Goal: Check status

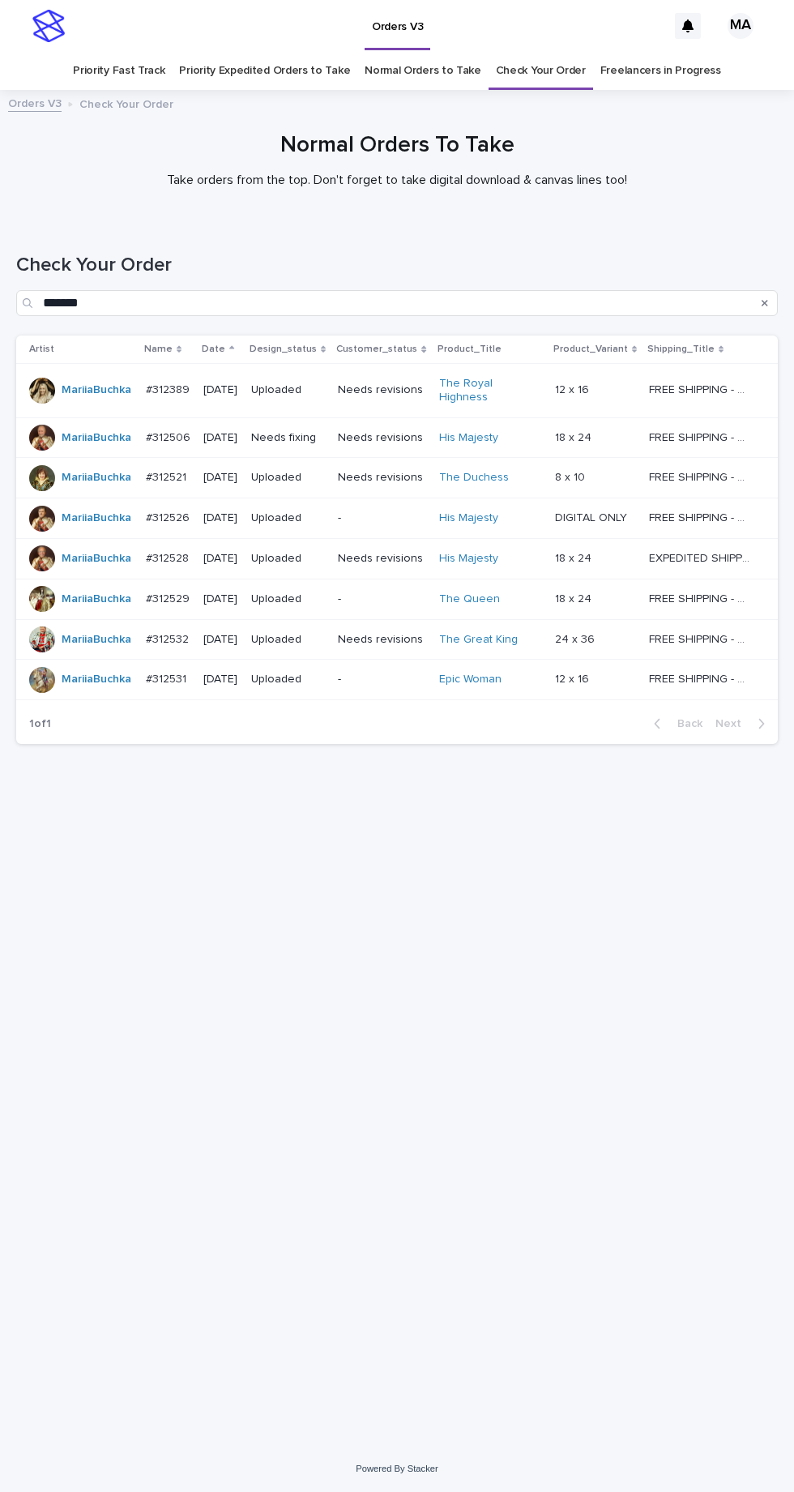
scroll to position [51, 0]
click at [535, 52] on link "Check Your Order" at bounding box center [541, 71] width 90 height 38
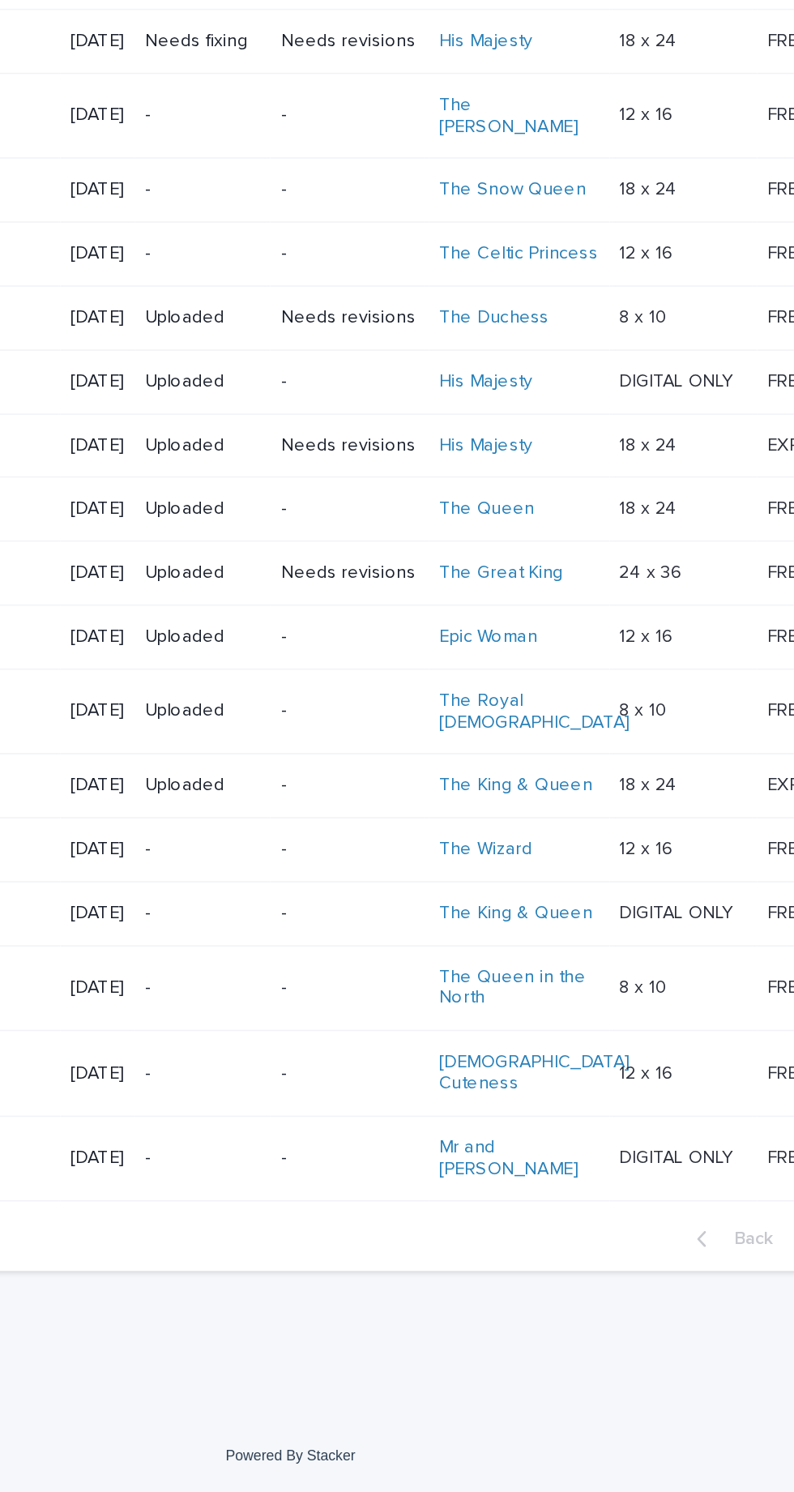
click at [364, 1180] on p "-" at bounding box center [341, 1173] width 73 height 14
click at [365, 1288] on p "-" at bounding box center [341, 1281] width 73 height 14
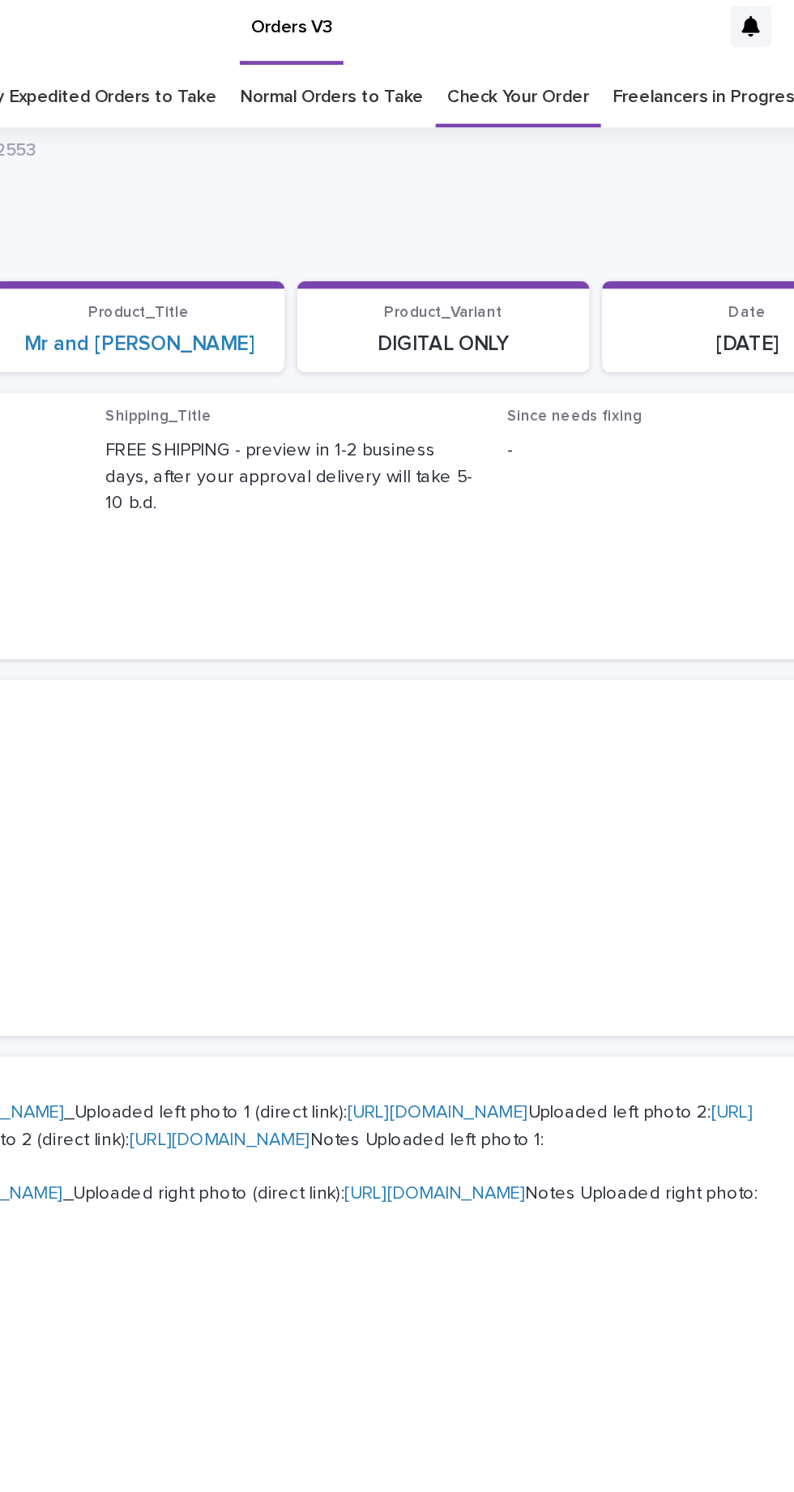
scroll to position [212, 0]
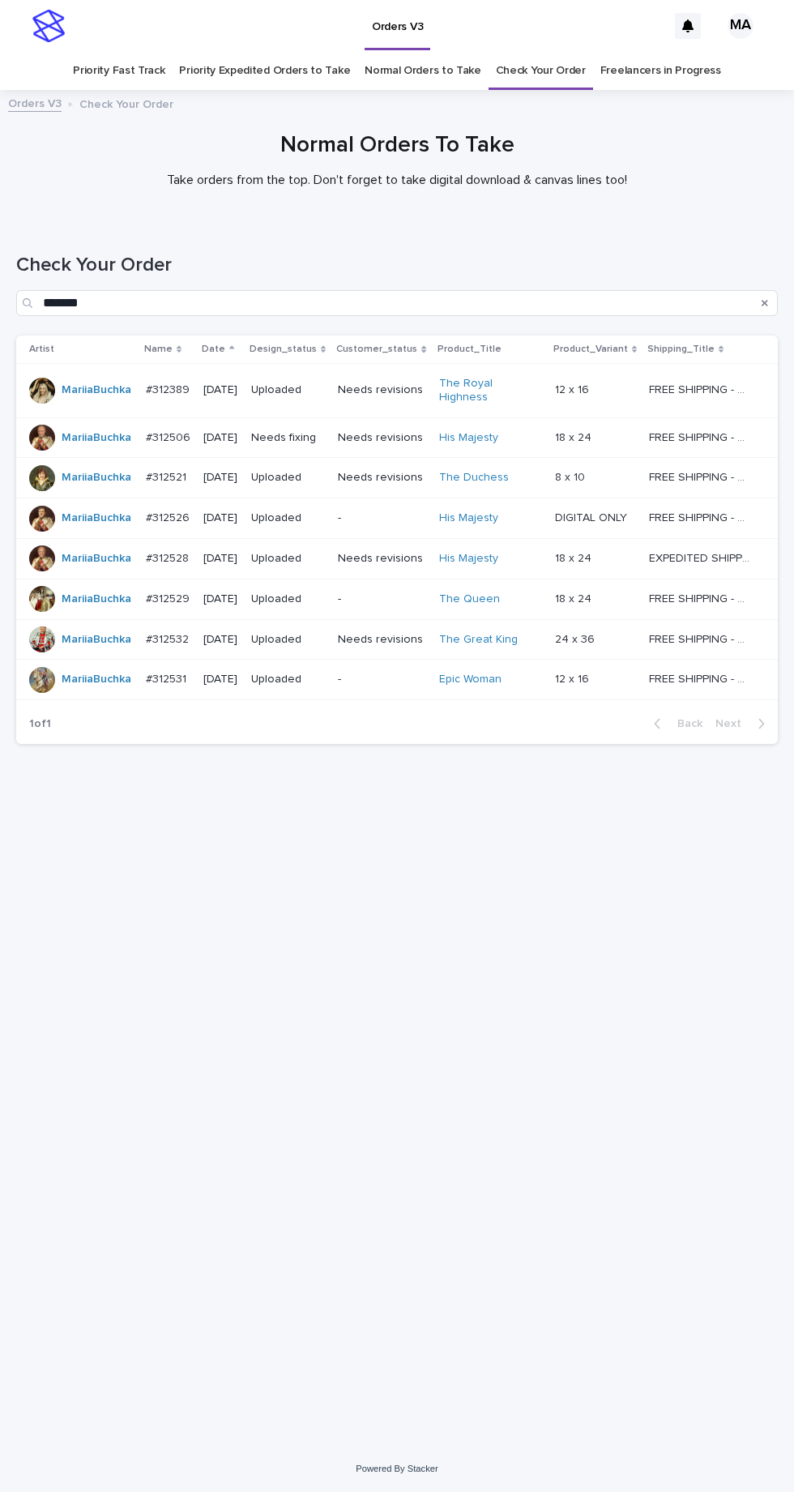
scroll to position [51, 0]
click at [350, 290] on input "*******" at bounding box center [397, 303] width 762 height 26
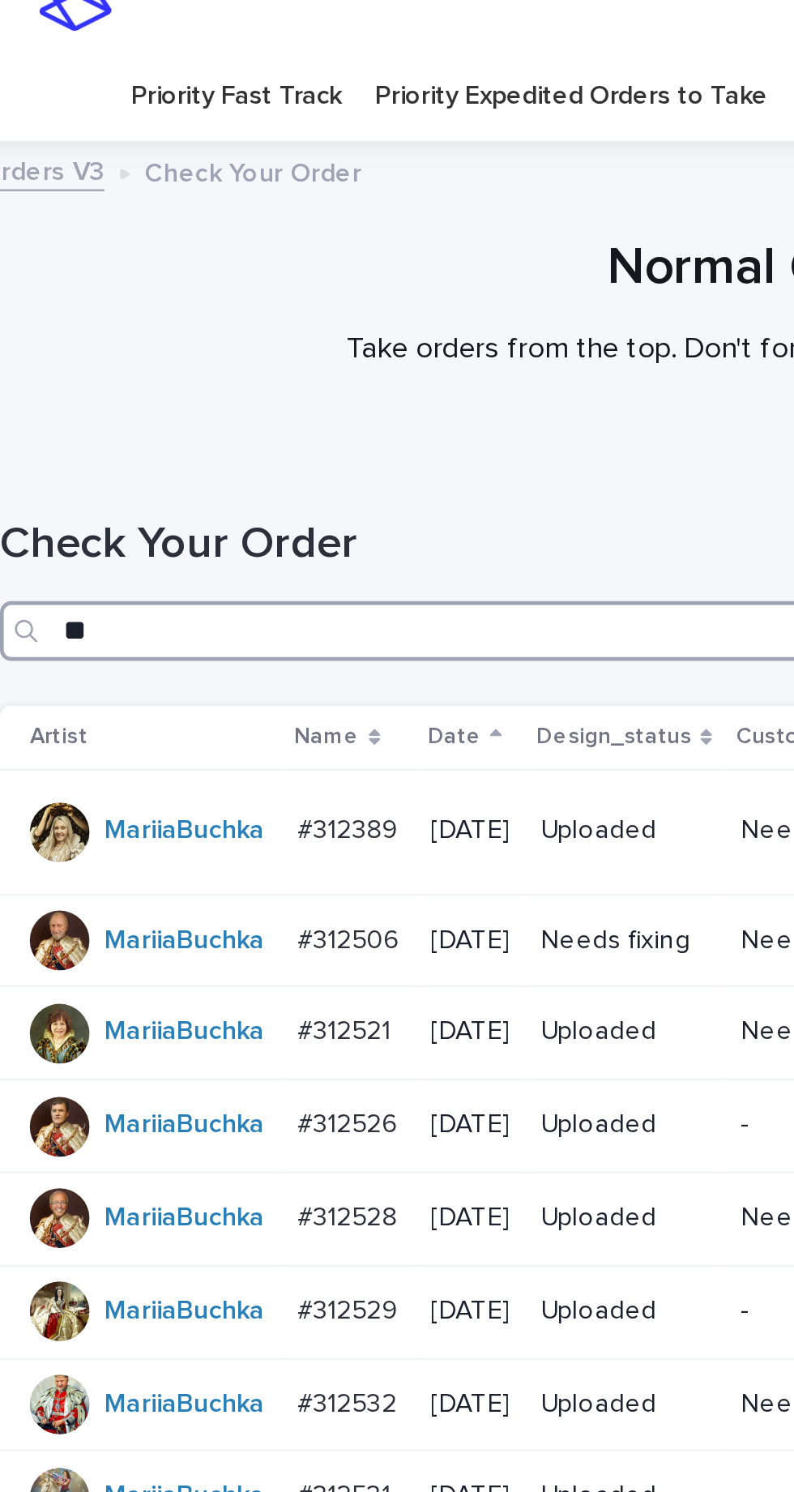
type input "*"
type input "***"
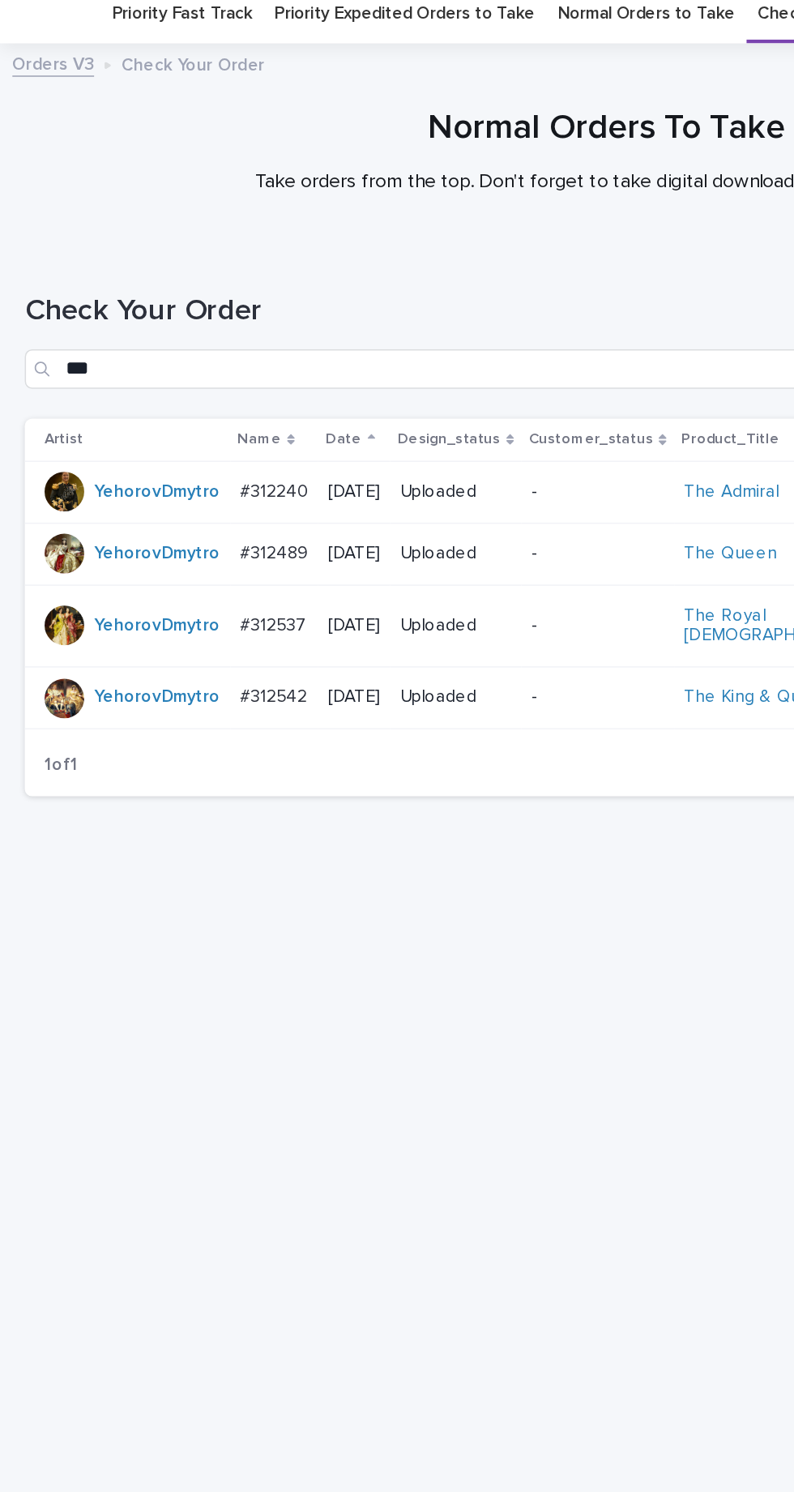
click at [410, 377] on p "-" at bounding box center [391, 384] width 87 height 14
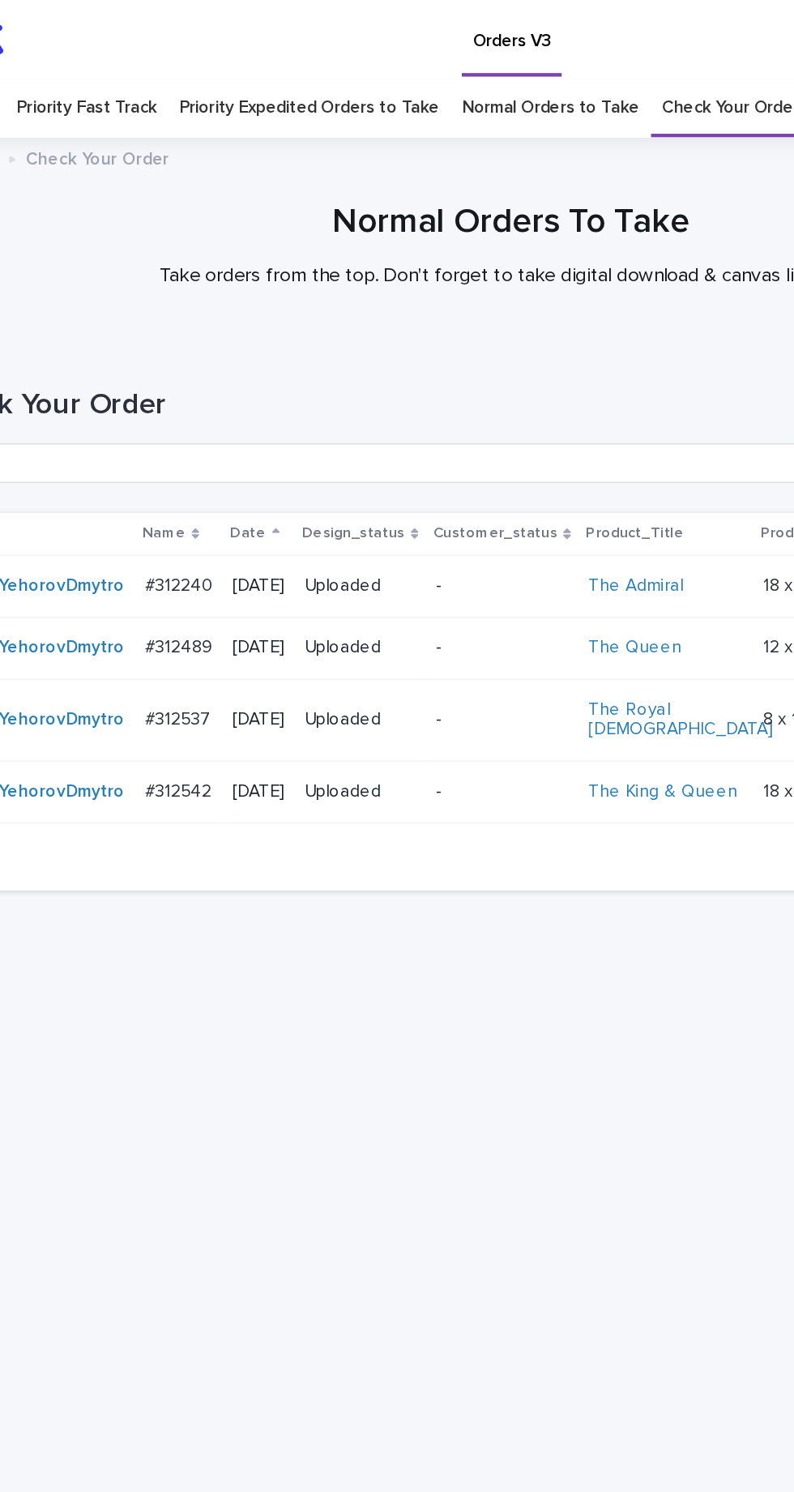
click at [411, 417] on p "-" at bounding box center [391, 424] width 87 height 14
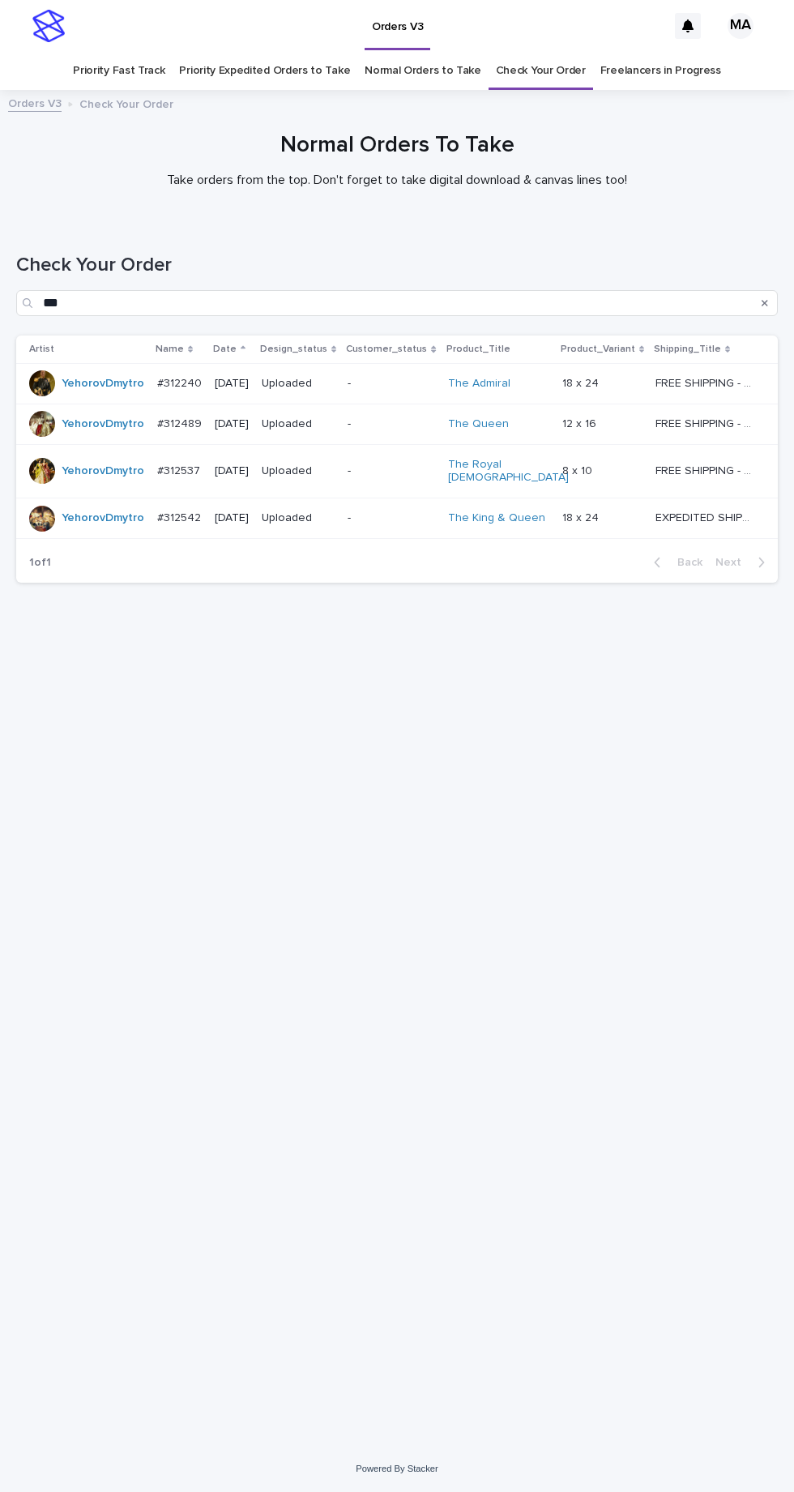
click at [404, 417] on p "-" at bounding box center [391, 424] width 87 height 14
click at [545, 52] on link "Check Your Order" at bounding box center [541, 71] width 90 height 38
